Goal: Find specific page/section: Find specific page/section

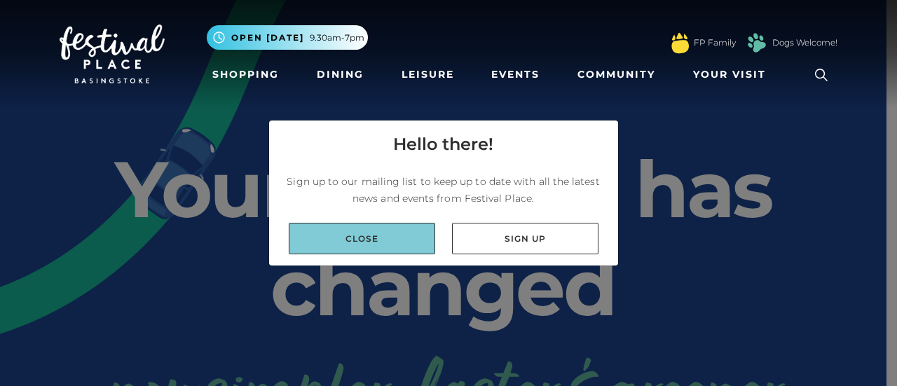
click at [397, 239] on link "Close" at bounding box center [362, 239] width 147 height 32
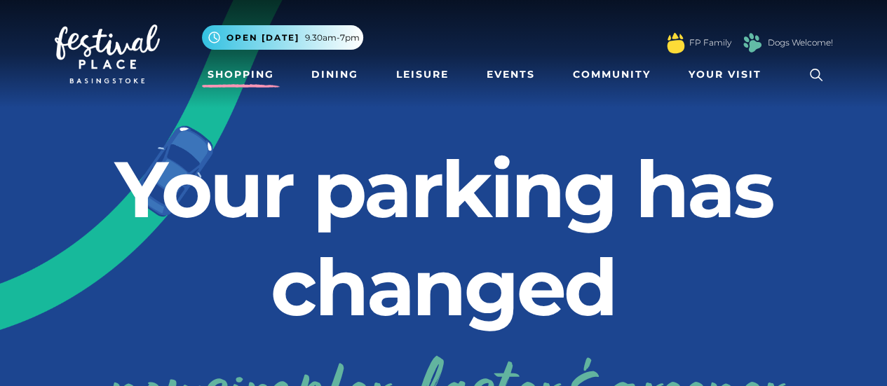
click at [237, 69] on link "Shopping" at bounding box center [241, 75] width 78 height 26
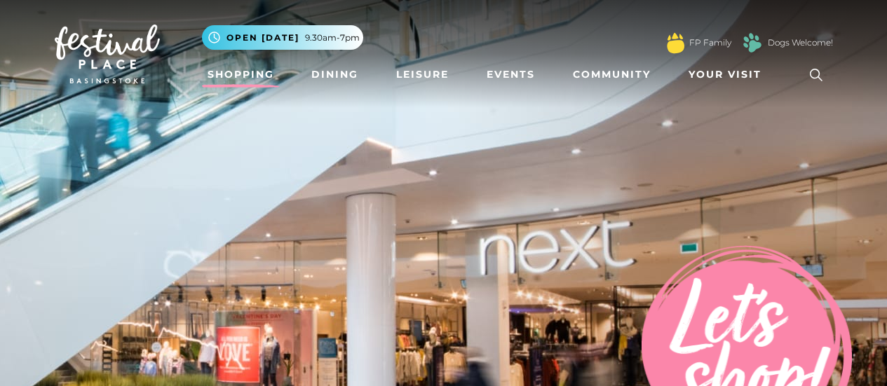
scroll to position [701, 0]
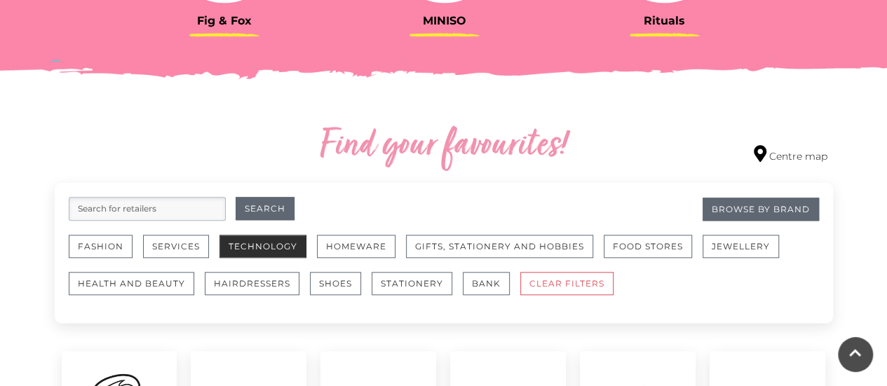
click at [287, 238] on button "Technology" at bounding box center [262, 246] width 87 height 23
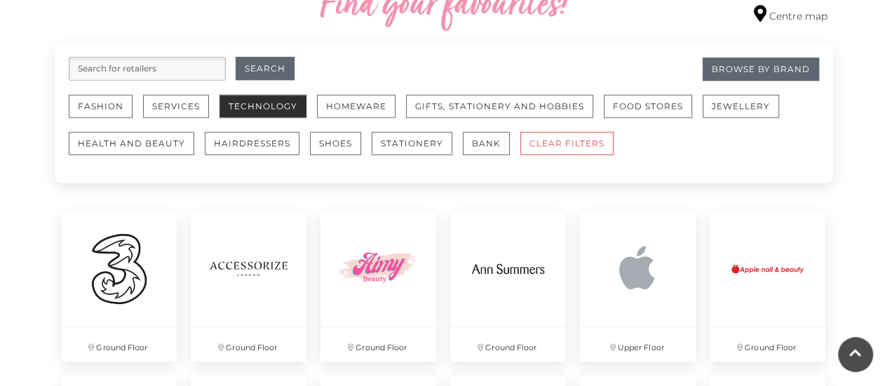
scroll to position [911, 0]
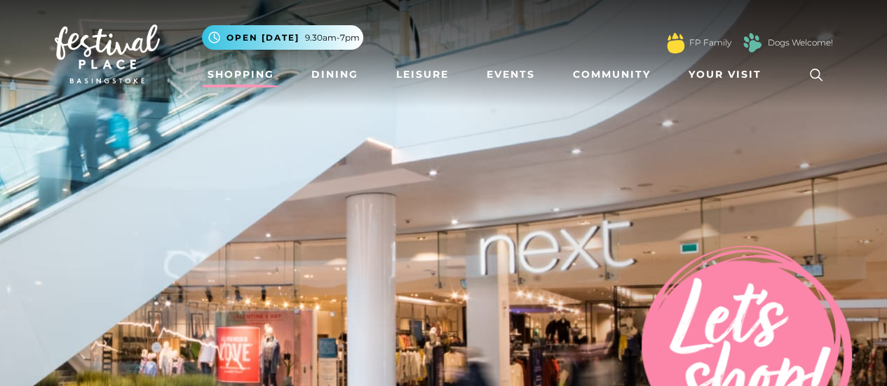
click at [825, 72] on icon at bounding box center [816, 75] width 21 height 21
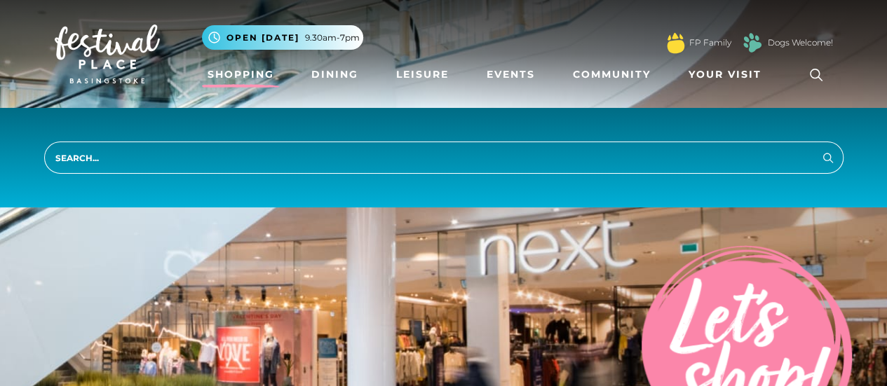
click at [760, 168] on input "search" at bounding box center [443, 158] width 799 height 32
type input "vodafone"
click at [820, 149] on button "Search" at bounding box center [828, 158] width 17 height 18
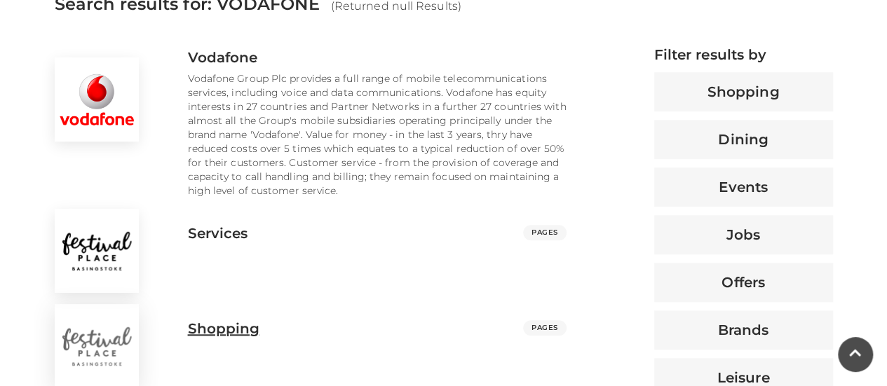
scroll to position [491, 0]
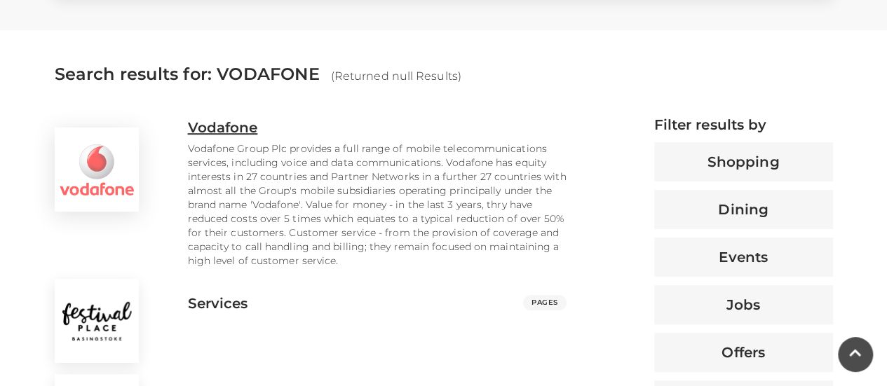
click at [238, 128] on h3 "Vodafone" at bounding box center [223, 127] width 70 height 17
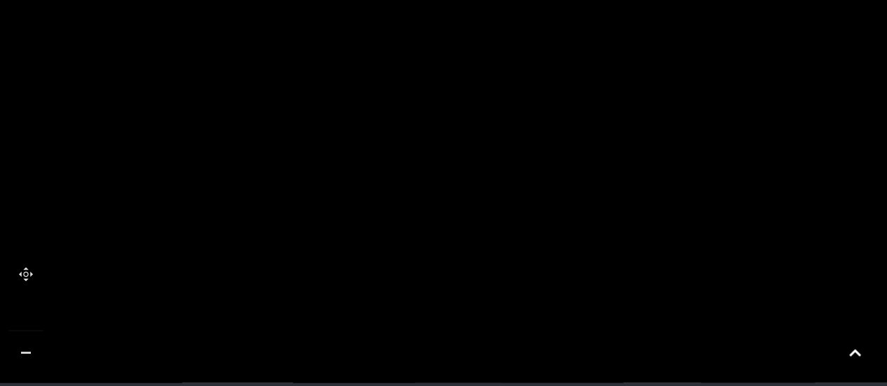
scroll to position [911, 0]
